Goal: Task Accomplishment & Management: Manage account settings

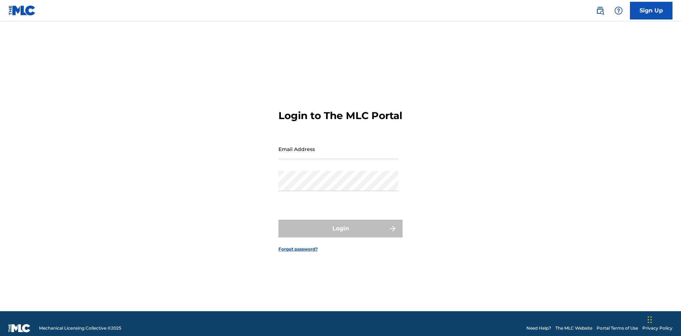
scroll to position [9, 0]
click at [298, 246] on link "Forgot password?" at bounding box center [297, 249] width 39 height 6
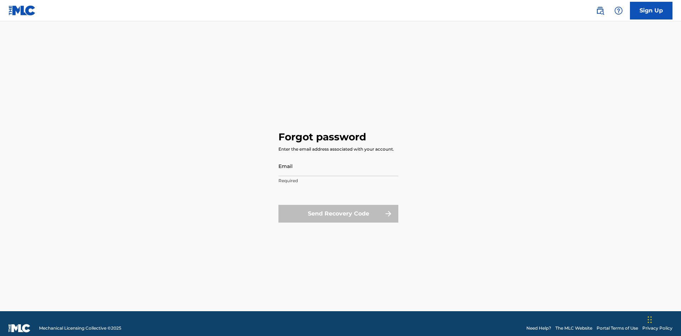
click at [338, 157] on input "Email" at bounding box center [338, 166] width 120 height 20
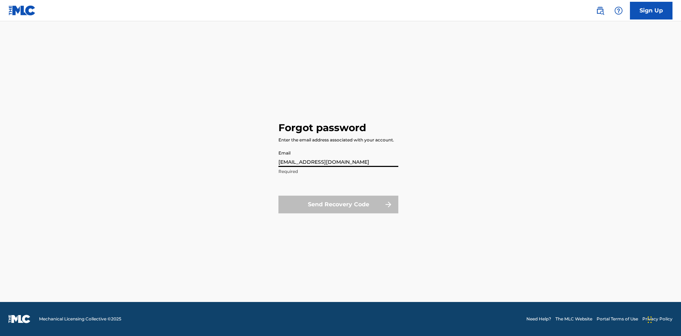
type input "66375179-3ffc-4914-b887-3987c3007b8a@mailslurp.net"
click at [338, 204] on button "Send Recovery Code" at bounding box center [338, 205] width 120 height 18
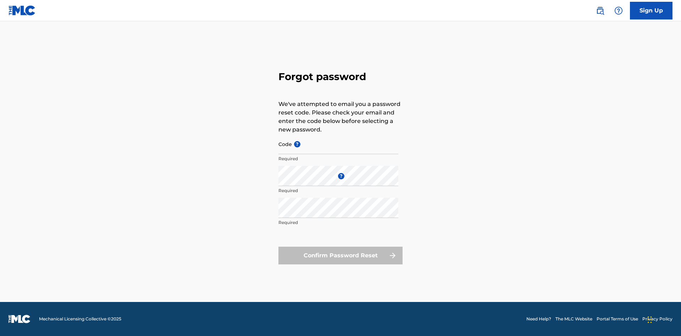
click at [338, 144] on input "Code ?" at bounding box center [338, 144] width 120 height 20
type input "FP_5d18bfba3c56a445071ae0888f8a"
